Goal: Task Accomplishment & Management: Complete application form

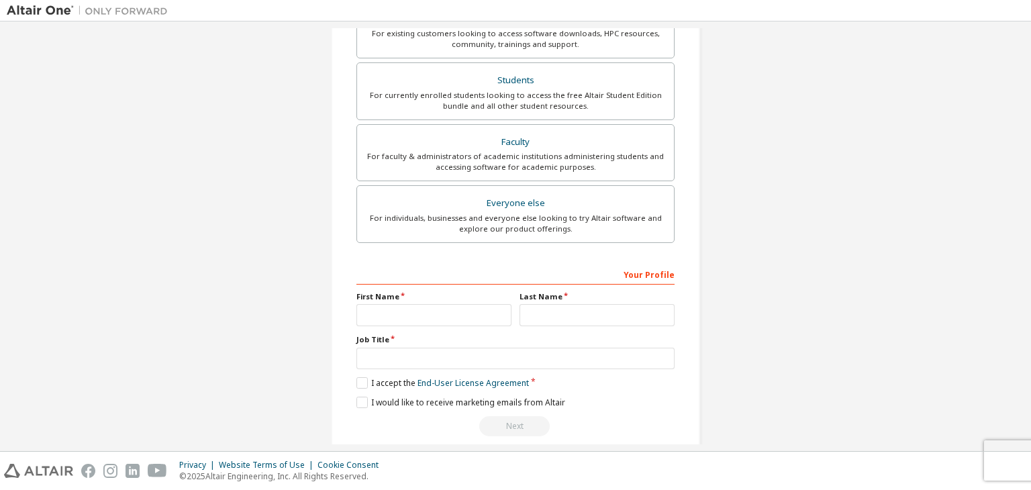
scroll to position [292, 0]
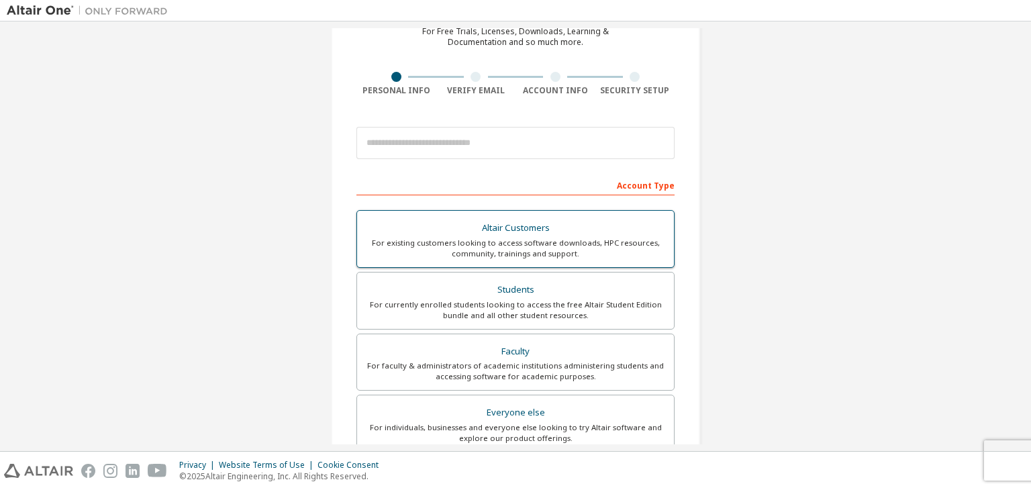
scroll to position [134, 0]
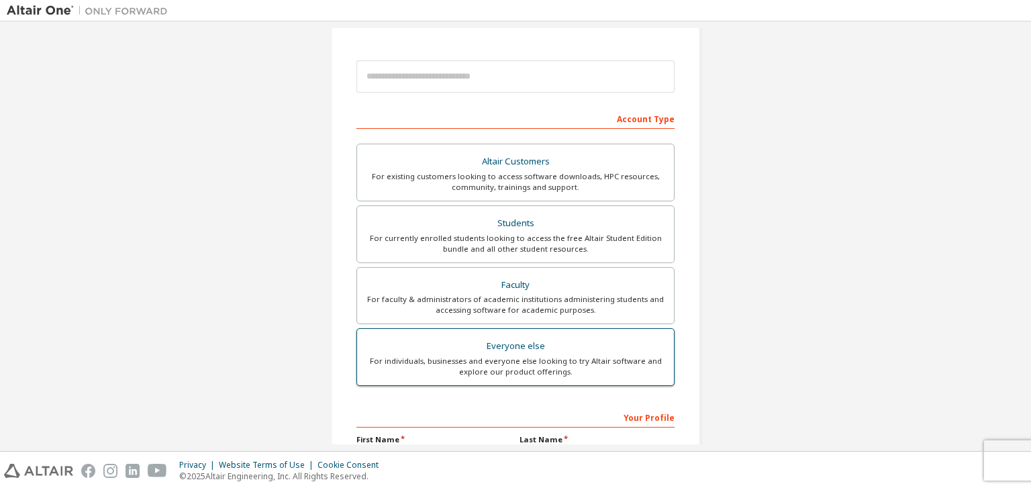
click at [537, 353] on div "Everyone else" at bounding box center [515, 346] width 301 height 19
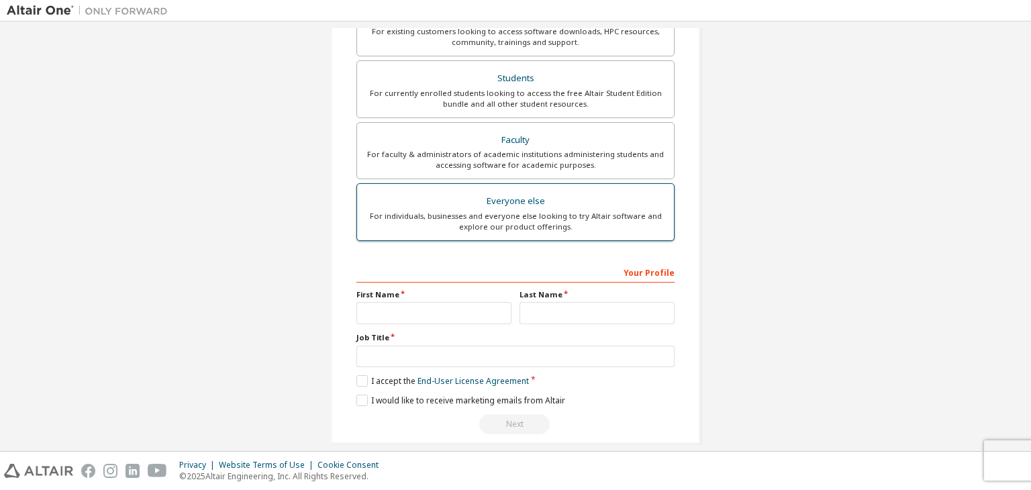
scroll to position [292, 0]
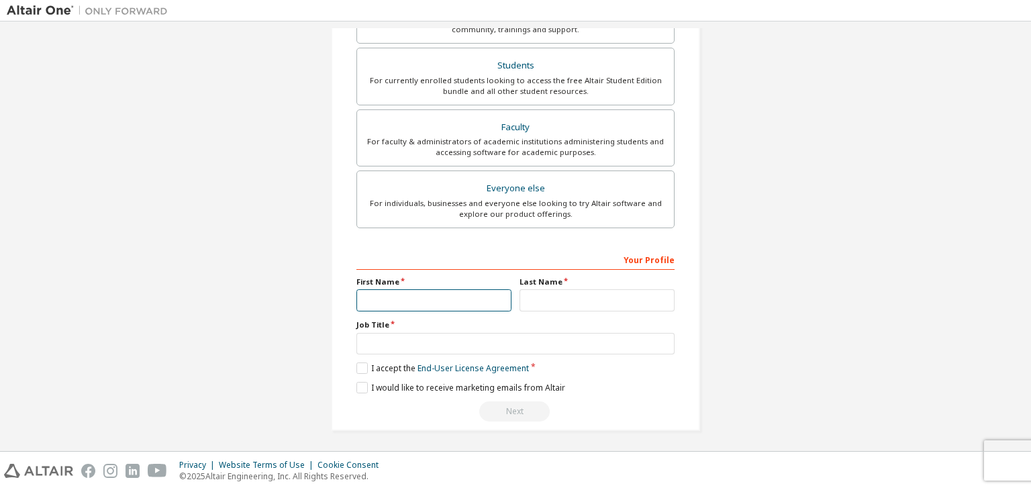
click at [443, 305] on input "text" at bounding box center [433, 300] width 155 height 22
type input "*"
type input "******"
click at [539, 297] on input "text" at bounding box center [596, 300] width 155 height 22
type input "**********"
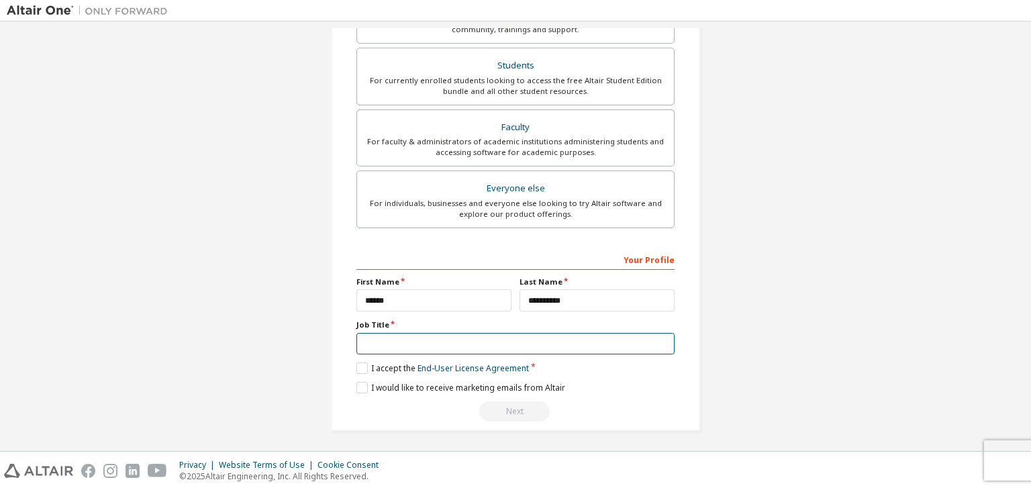
click at [395, 338] on input "text" at bounding box center [515, 344] width 318 height 22
type input "********"
click at [360, 362] on label "I accept the End-User License Agreement" at bounding box center [442, 367] width 172 height 11
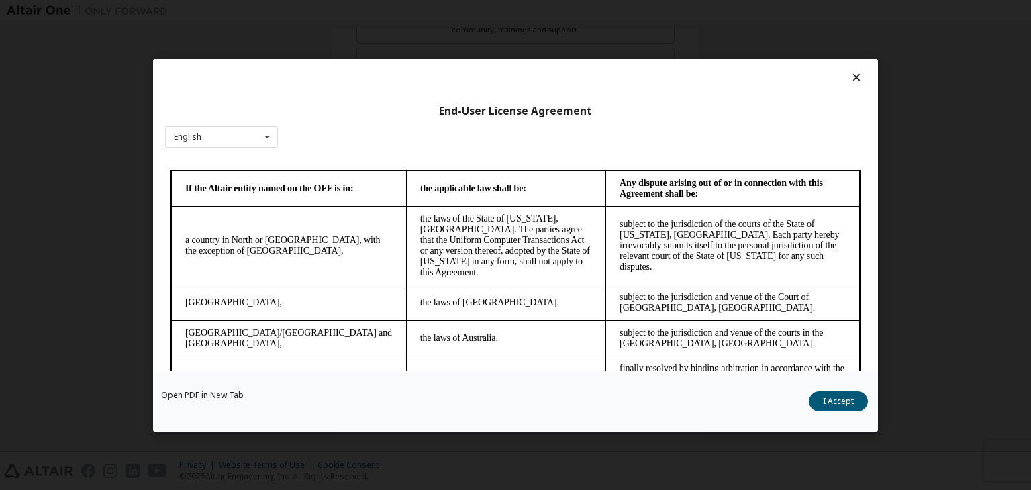
scroll to position [3363, 0]
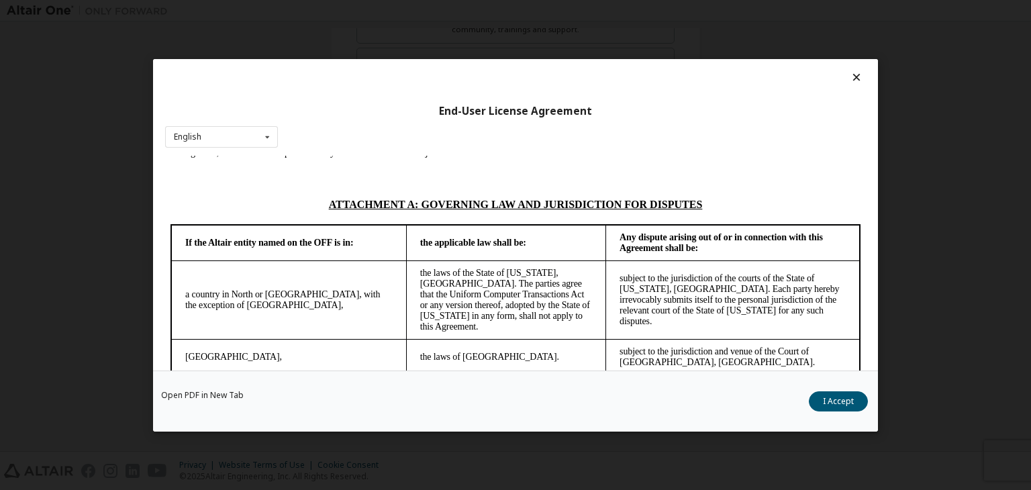
drag, startPoint x: 852, startPoint y: 217, endPoint x: 1043, endPoint y: 527, distance: 364.5
click at [844, 399] on button "I Accept" at bounding box center [838, 401] width 59 height 20
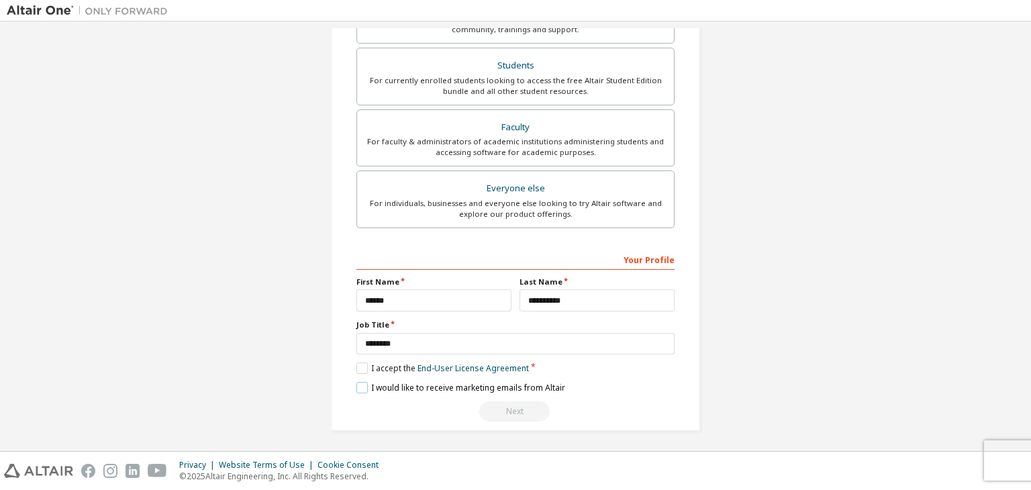
click at [356, 387] on label "I would like to receive marketing emails from Altair" at bounding box center [460, 387] width 209 height 11
click at [362, 390] on label "I would like to receive marketing emails from Altair" at bounding box center [460, 387] width 209 height 11
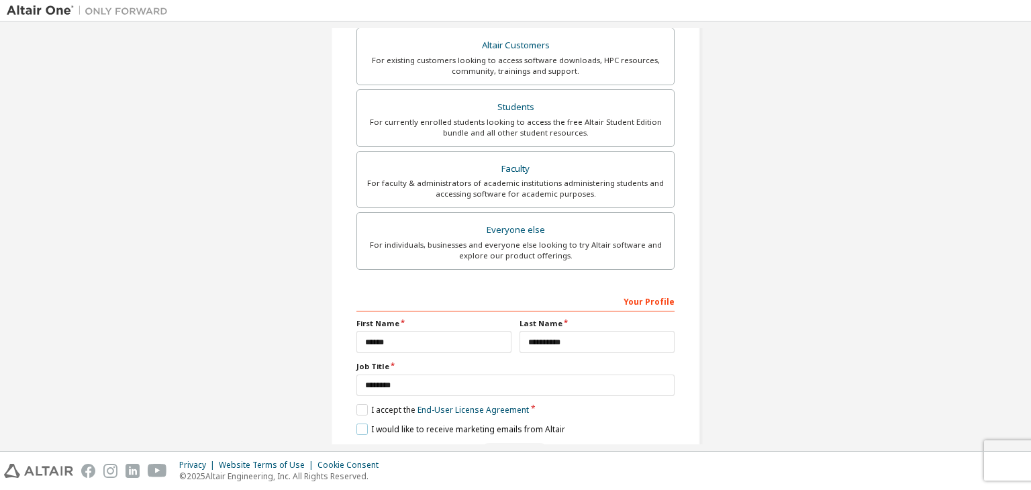
scroll to position [23, 0]
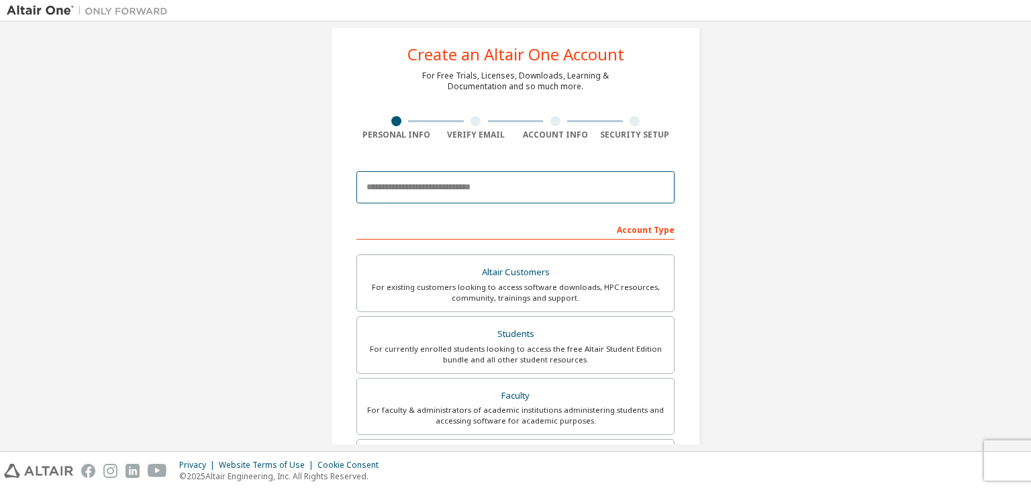
click at [399, 189] on input "email" at bounding box center [515, 187] width 318 height 32
type input "**********"
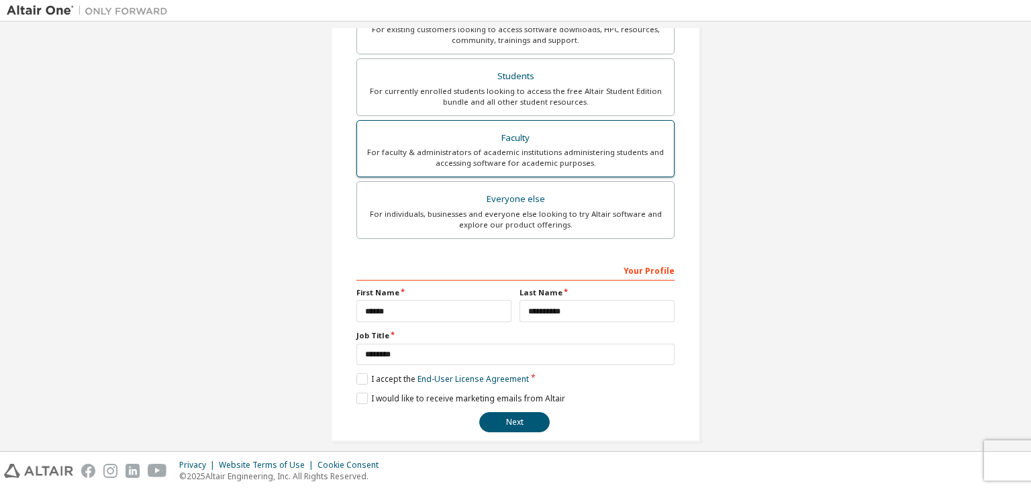
scroll to position [292, 0]
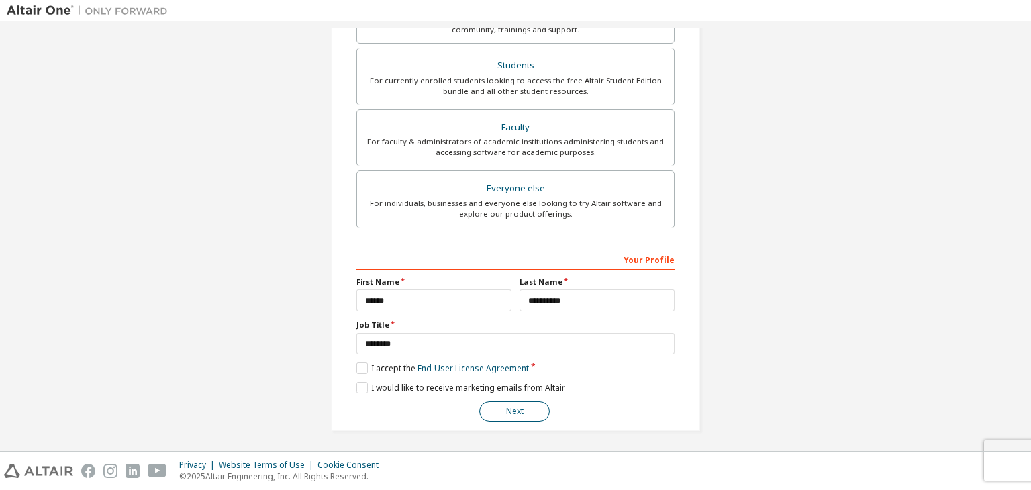
click at [519, 404] on button "Next" at bounding box center [514, 411] width 70 height 20
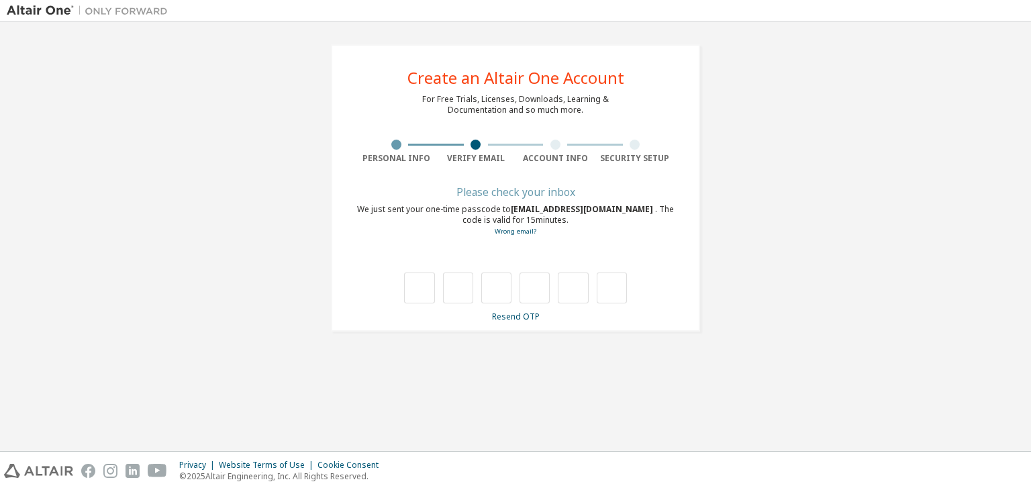
scroll to position [0, 0]
click at [425, 293] on input "text" at bounding box center [419, 287] width 30 height 31
type input "*"
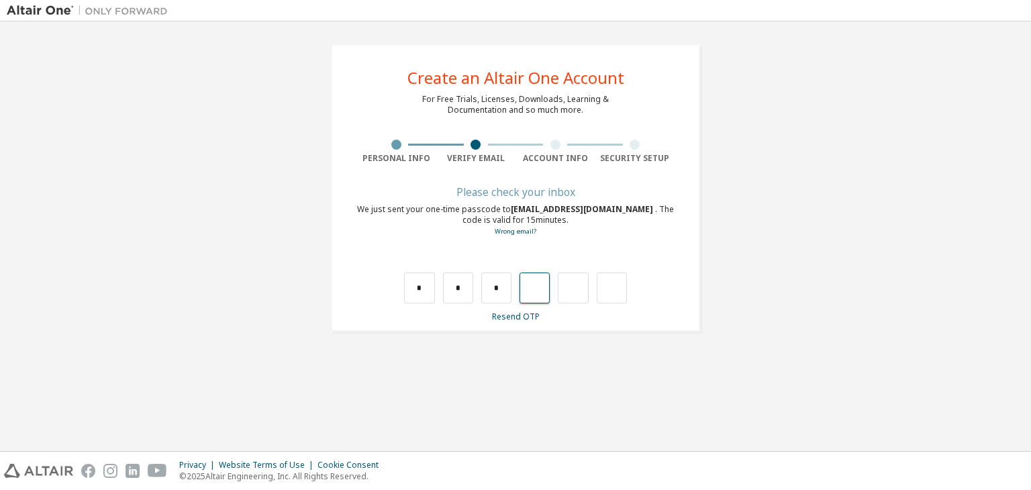
type input "*"
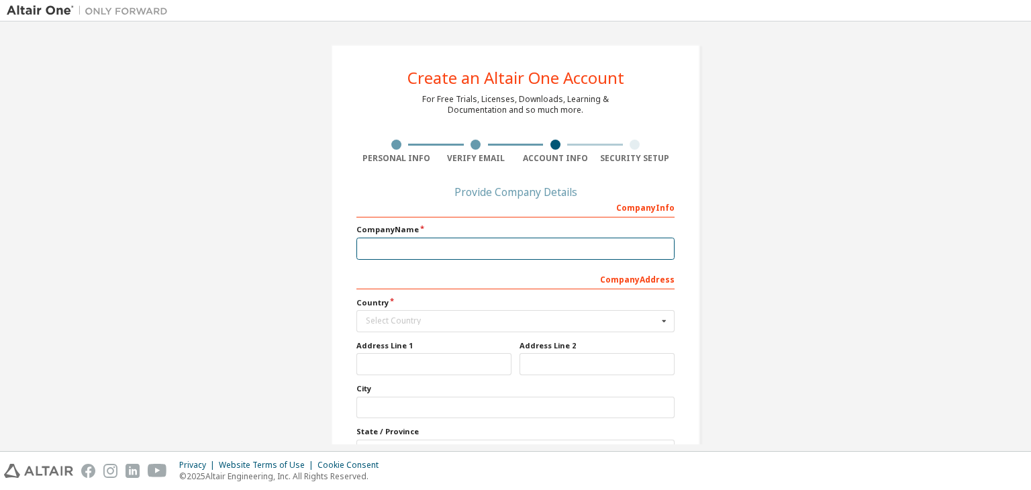
click at [494, 247] on input "text" at bounding box center [515, 249] width 318 height 22
type input "*"
click at [478, 317] on div "Select Country" at bounding box center [512, 321] width 292 height 8
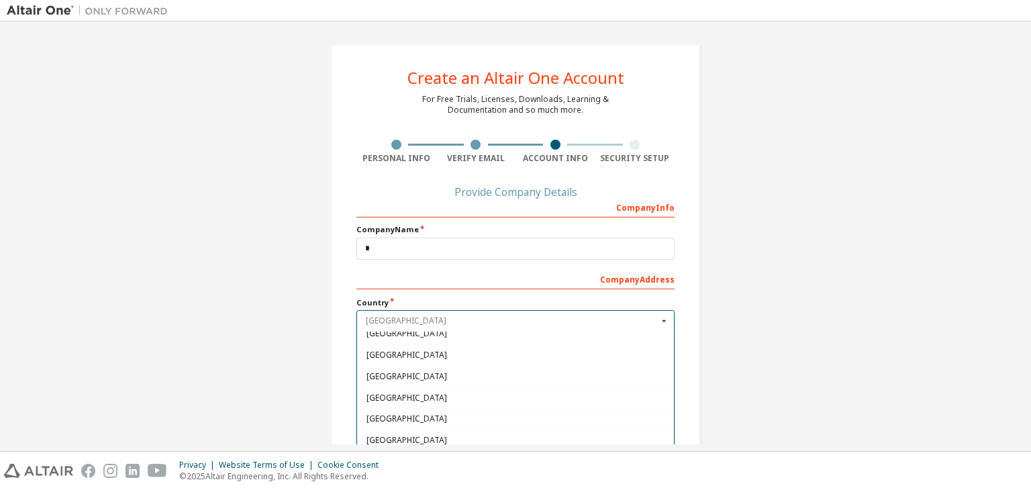
scroll to position [4429, 0]
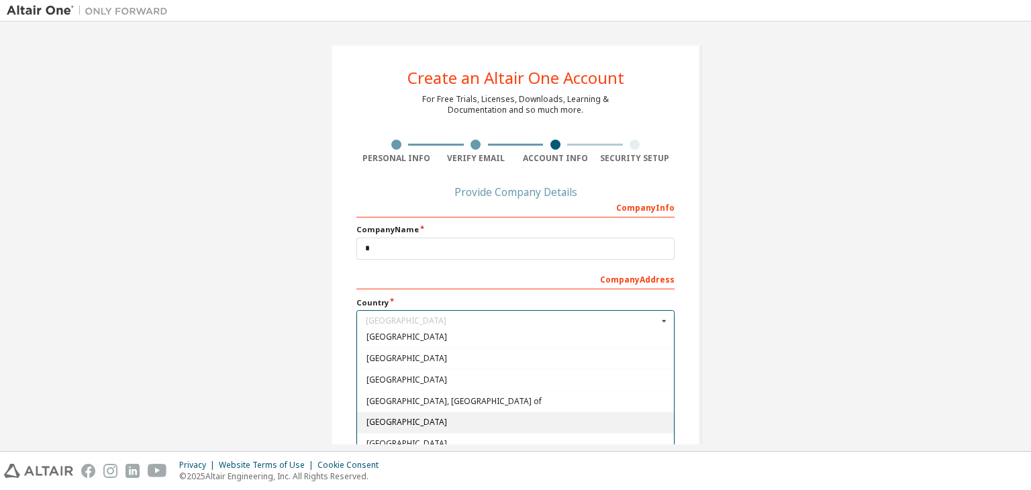
click at [391, 418] on span "[GEOGRAPHIC_DATA]" at bounding box center [515, 422] width 299 height 8
type input "***"
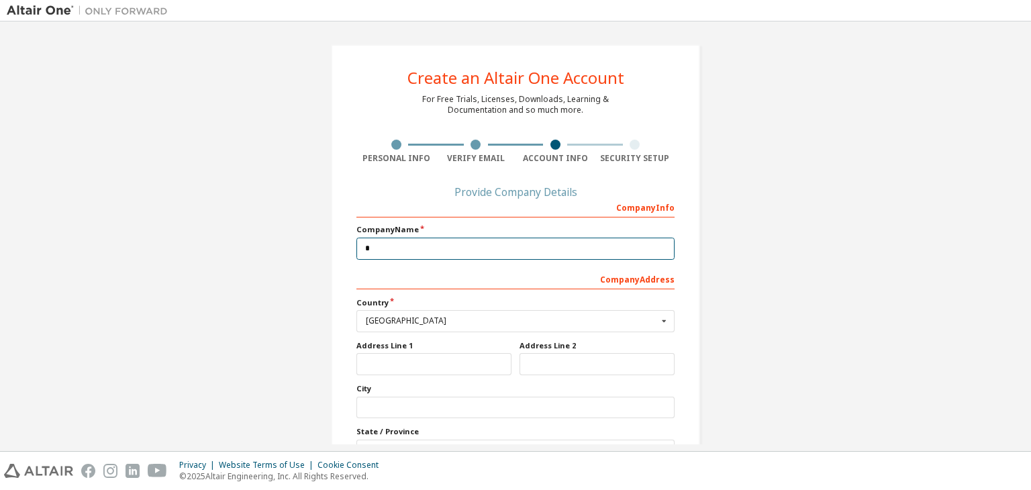
click at [399, 246] on input "*" at bounding box center [515, 249] width 318 height 22
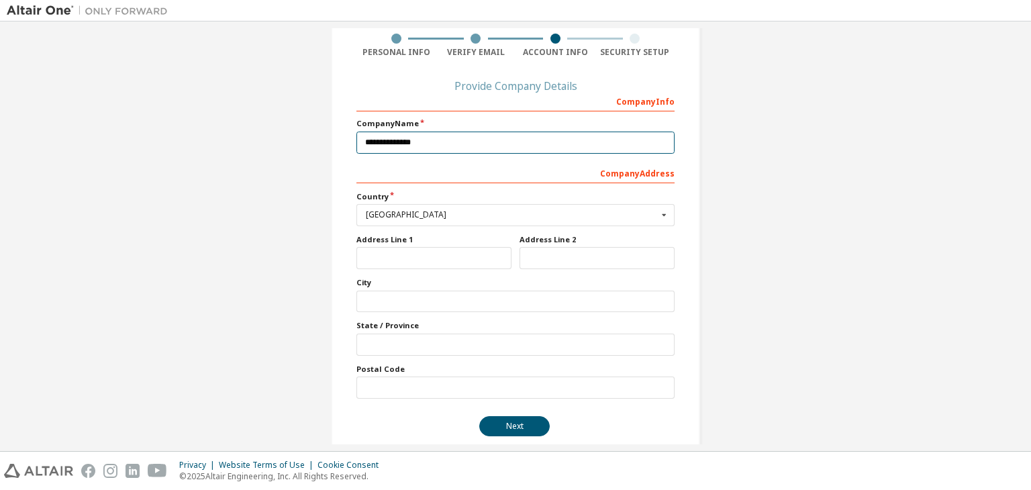
scroll to position [121, 0]
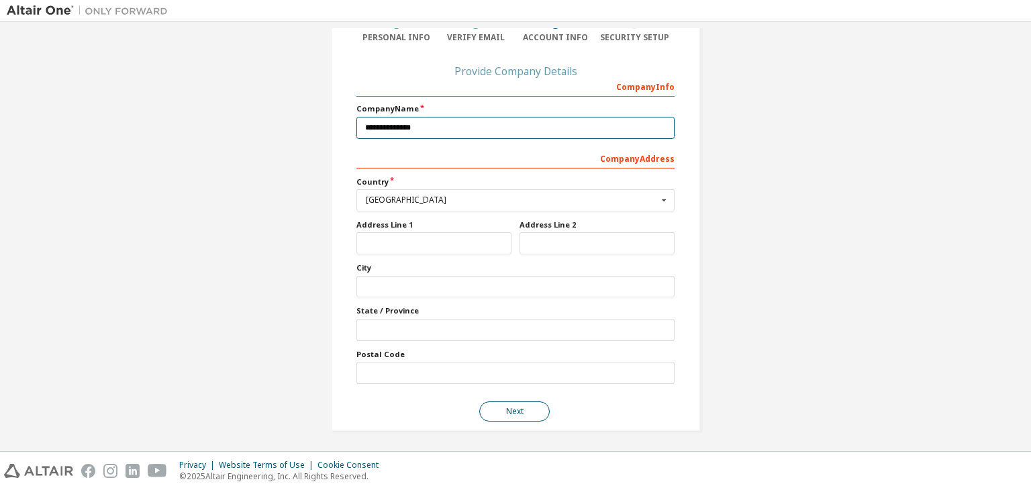
type input "**********"
click at [526, 410] on button "Next" at bounding box center [514, 411] width 70 height 20
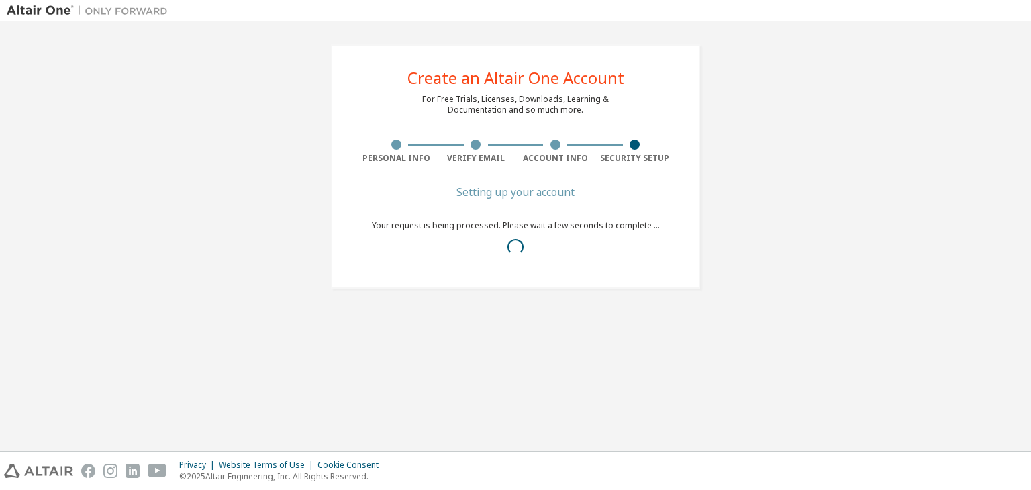
scroll to position [0, 0]
